Goal: Transaction & Acquisition: Purchase product/service

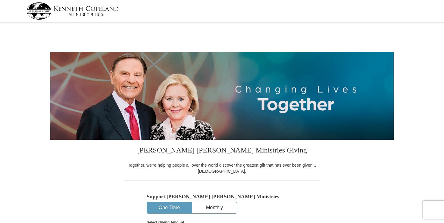
select select "IN"
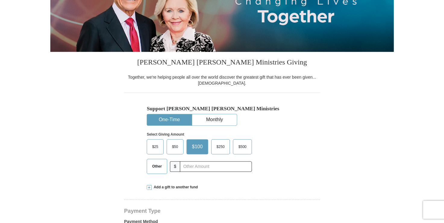
scroll to position [90, 0]
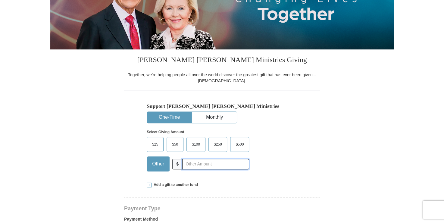
click at [188, 163] on input "text" at bounding box center [215, 164] width 67 height 11
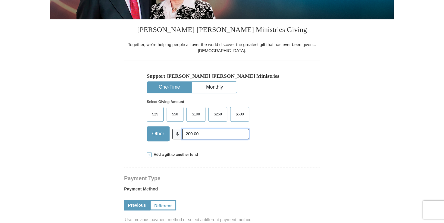
type input "200.00"
click at [276, 136] on div "Select Giving Amount Amount must be a valid number The total gift cannot be les…" at bounding box center [222, 119] width 151 height 53
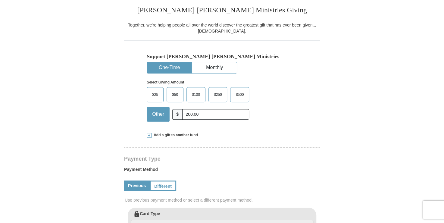
scroll to position [151, 0]
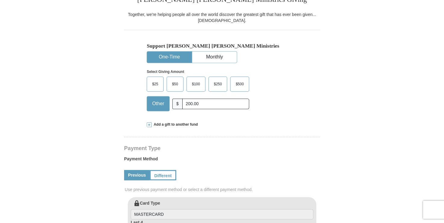
click at [150, 124] on span at bounding box center [149, 124] width 5 height 5
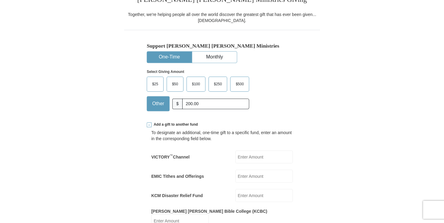
click at [150, 124] on span at bounding box center [149, 124] width 5 height 5
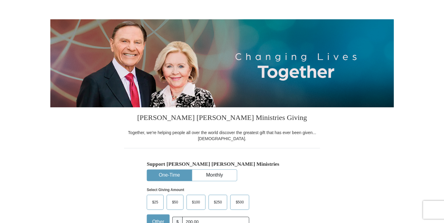
scroll to position [0, 0]
